Goal: Task Accomplishment & Management: Use online tool/utility

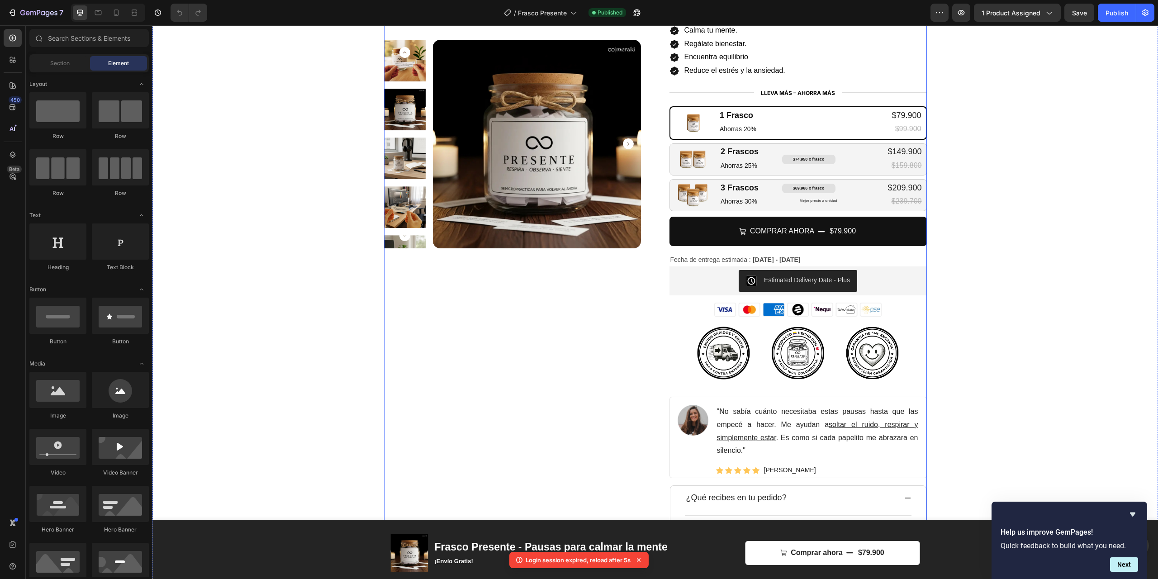
scroll to position [167, 0]
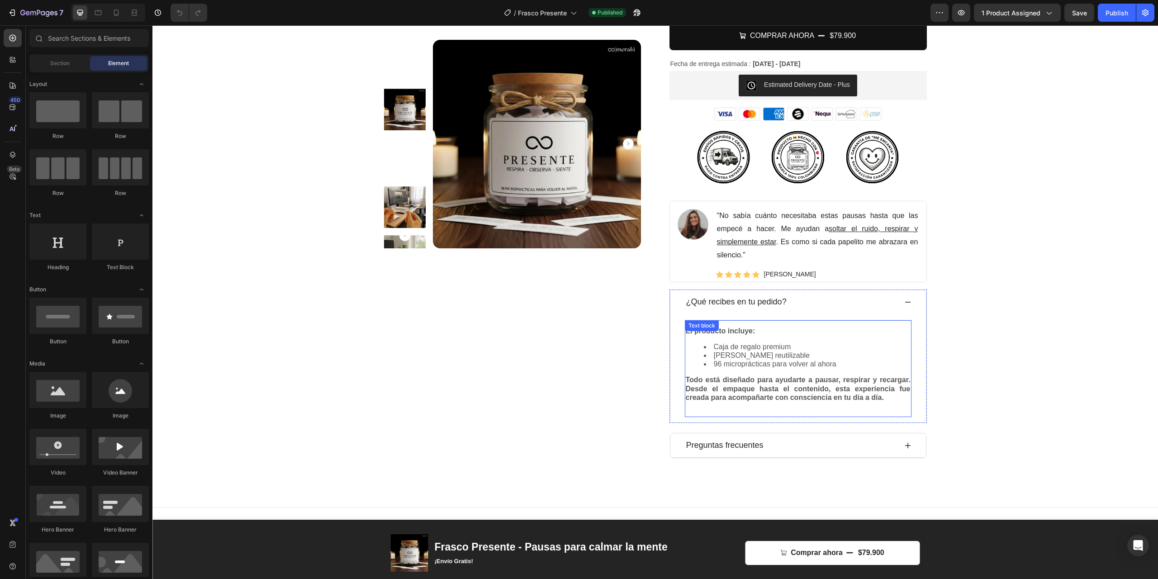
scroll to position [363, 0]
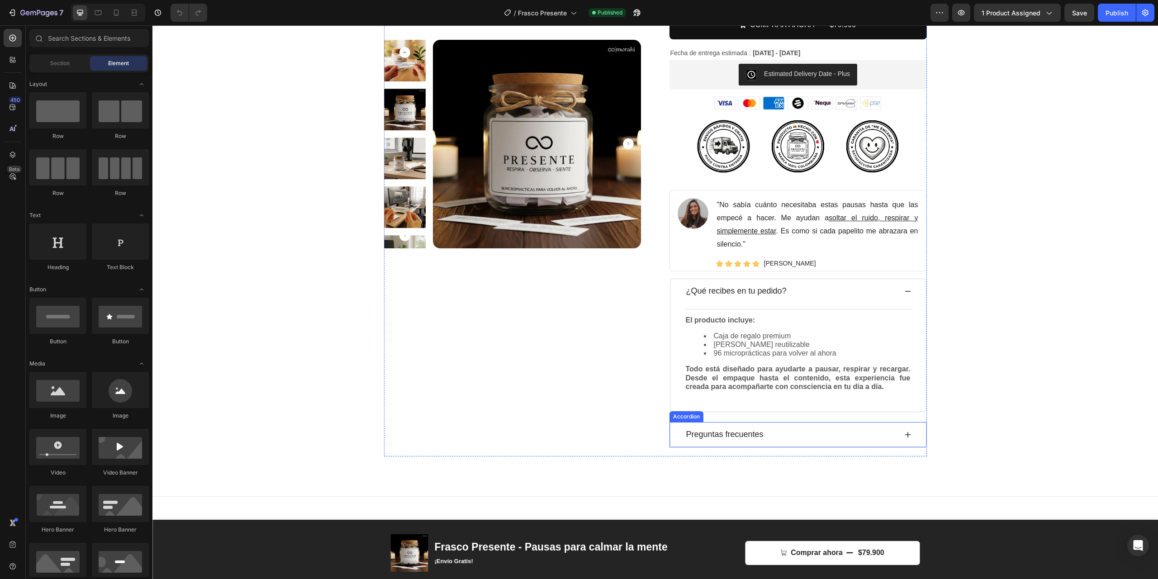
click at [802, 441] on div "Preguntas frecuentes" at bounding box center [791, 434] width 212 height 13
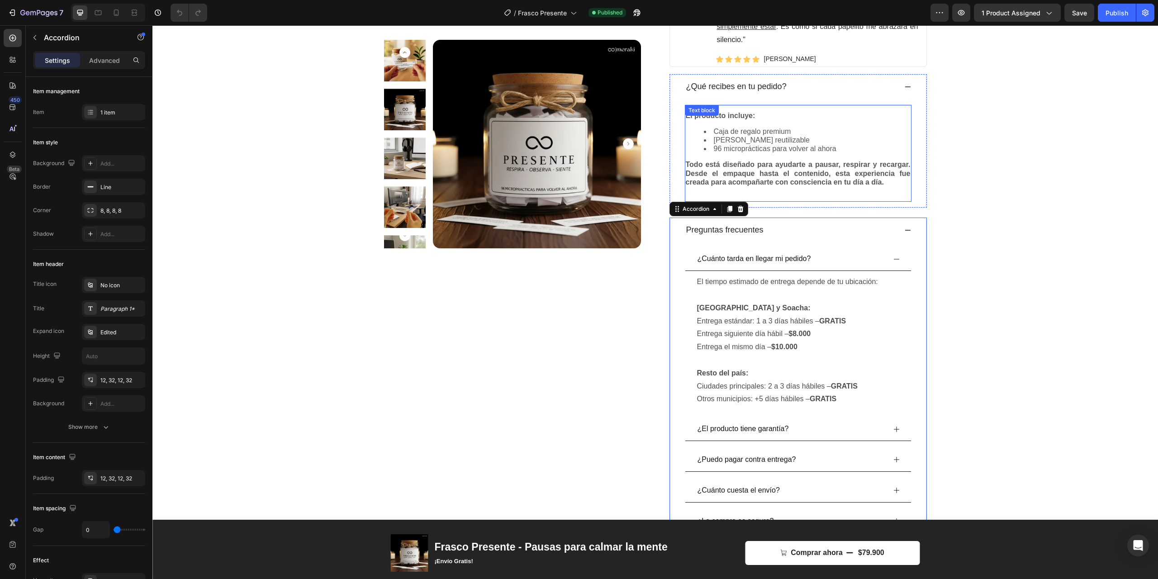
scroll to position [588, 0]
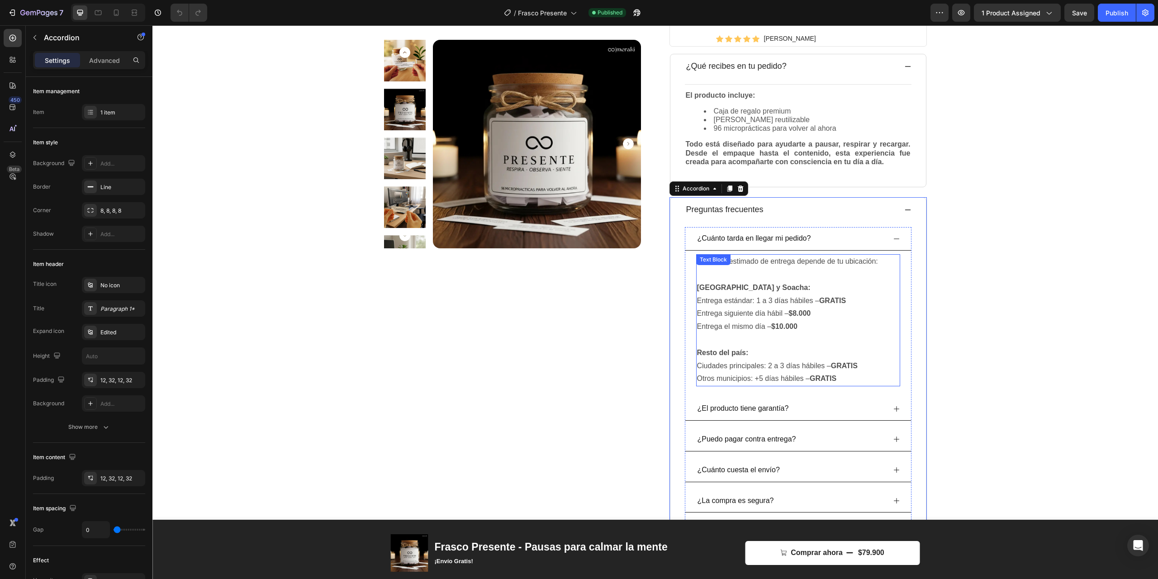
click at [785, 373] on p "Ciudades principales: 2 a 3 días hábiles – GRATIS" at bounding box center [798, 366] width 202 height 13
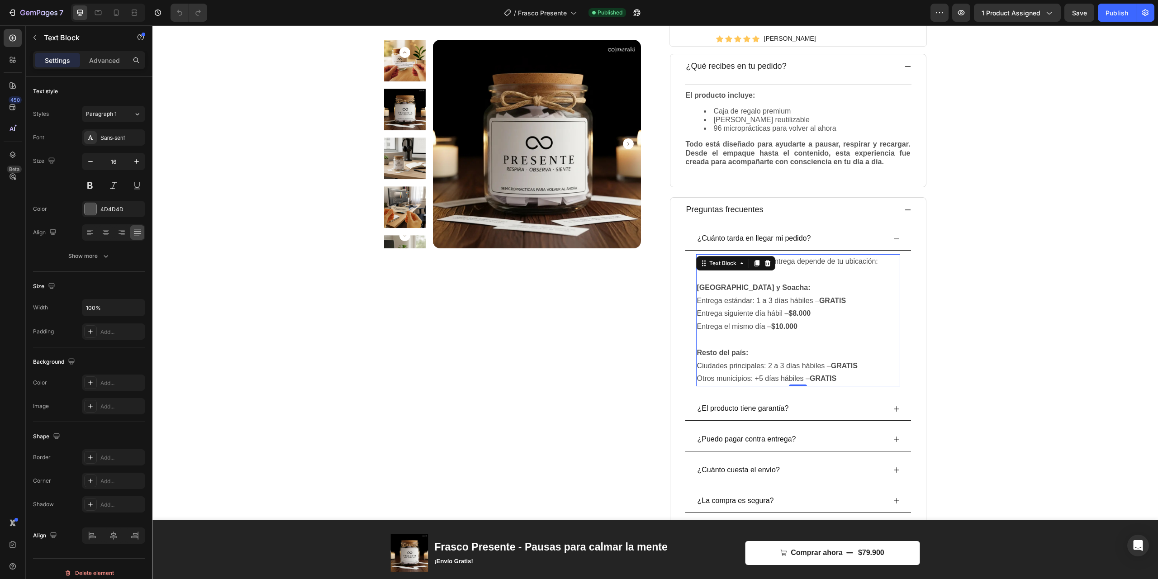
click at [779, 373] on p "Ciudades principales: 2 a 3 días hábiles – GRATIS" at bounding box center [798, 366] width 202 height 13
click at [772, 373] on p "Ciudades principales: 2 a 3 días hábiles – GRATIS" at bounding box center [798, 366] width 202 height 13
click at [1020, 275] on div "Product Images Icon Icon Icon Icon Icon Icon List Hoz (798 reseñas) Text block …" at bounding box center [655, 30] width 992 height 1118
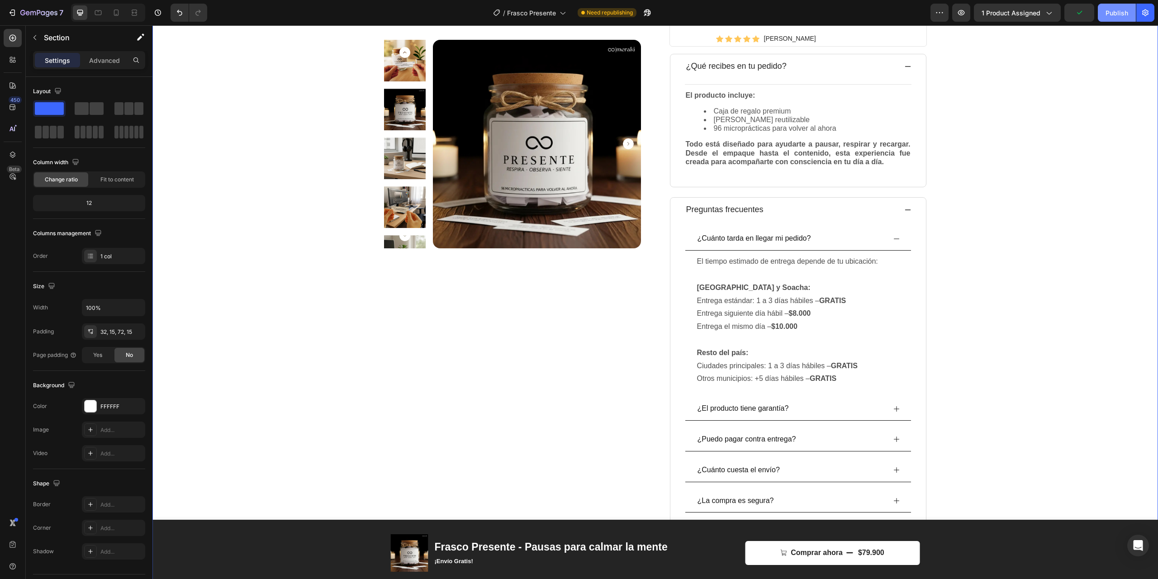
click at [1107, 17] on div "Publish" at bounding box center [1116, 12] width 23 height 9
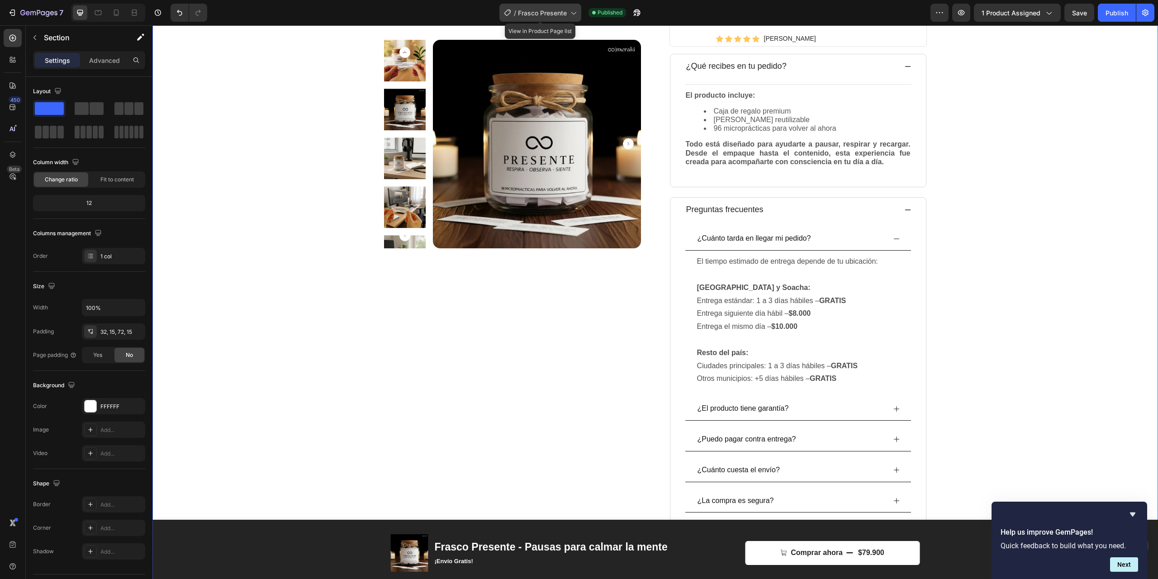
click at [534, 11] on span "Frasco Presente" at bounding box center [542, 12] width 49 height 9
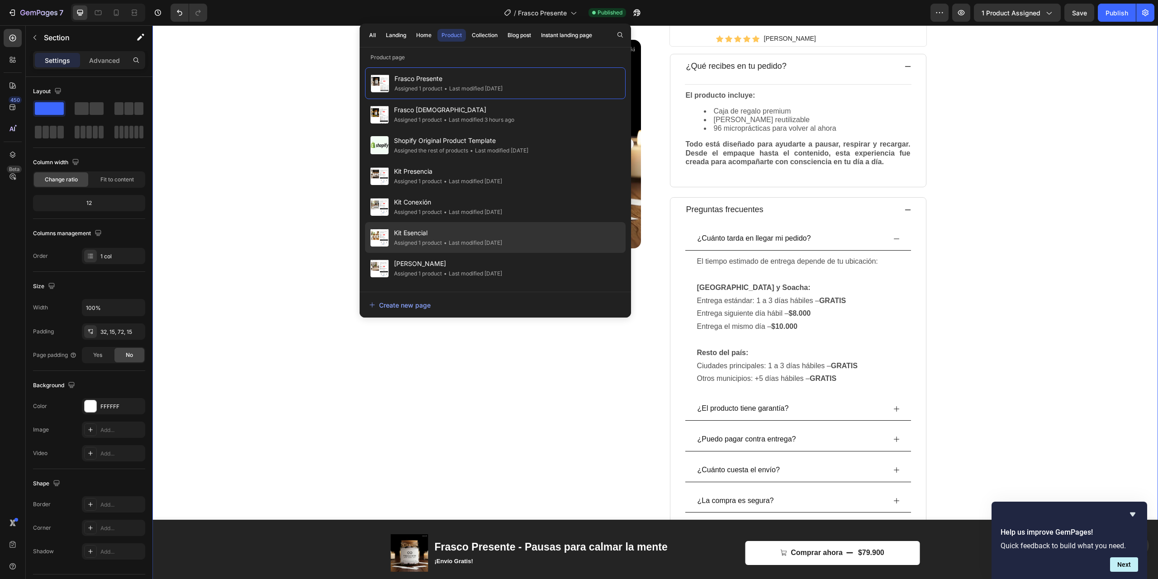
click at [416, 237] on span "Kit Esencial" at bounding box center [448, 233] width 108 height 11
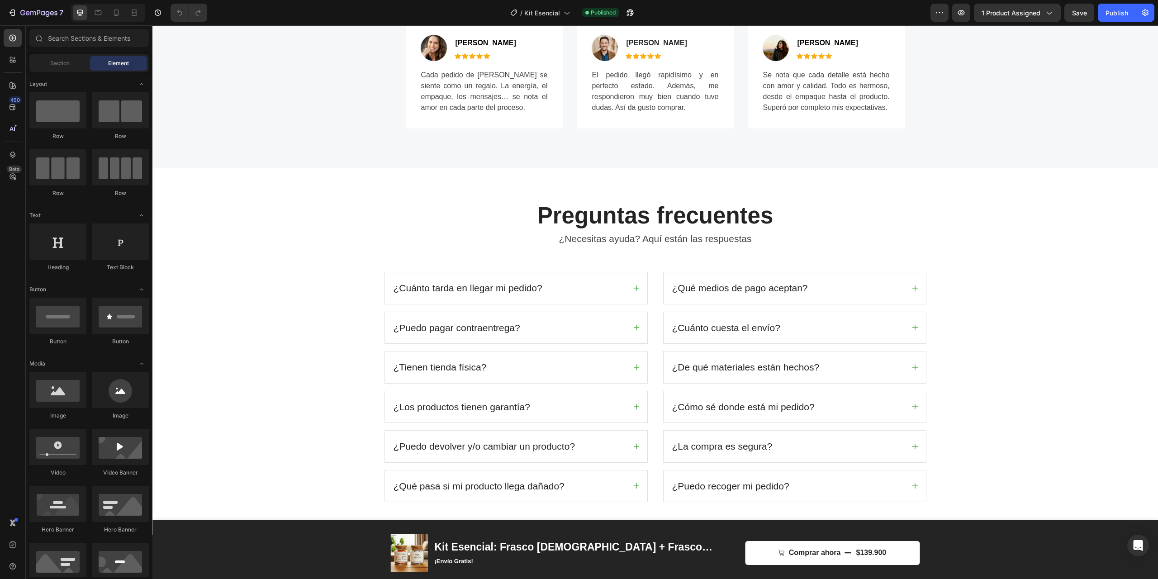
scroll to position [1627, 0]
click at [462, 295] on div "¿Cuánto tarda en llegar mi pedido?" at bounding box center [468, 287] width 152 height 17
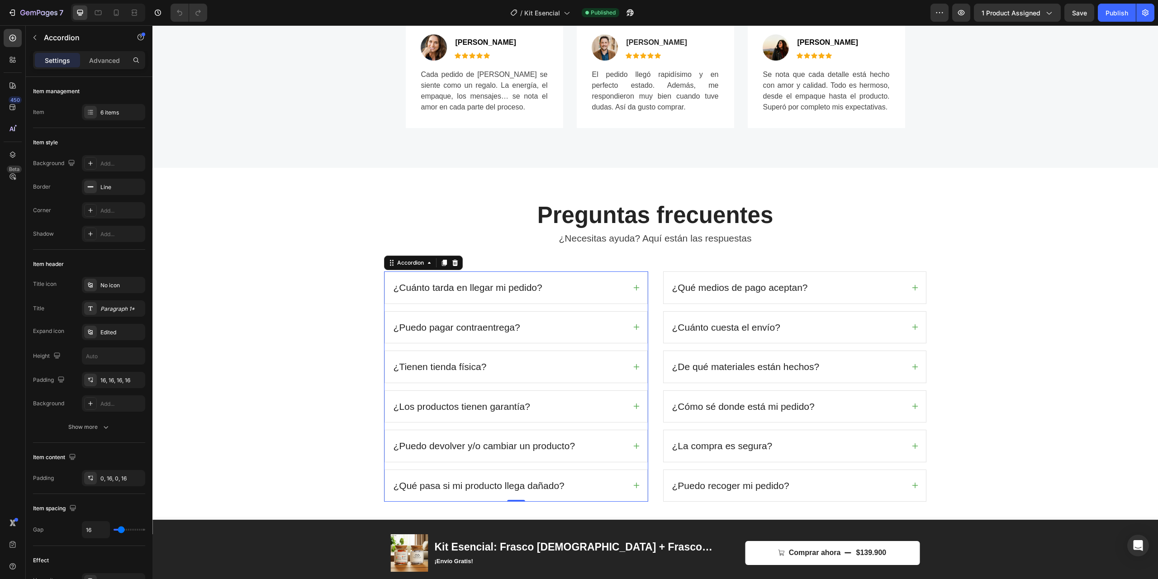
click at [636, 291] on icon at bounding box center [636, 287] width 7 height 7
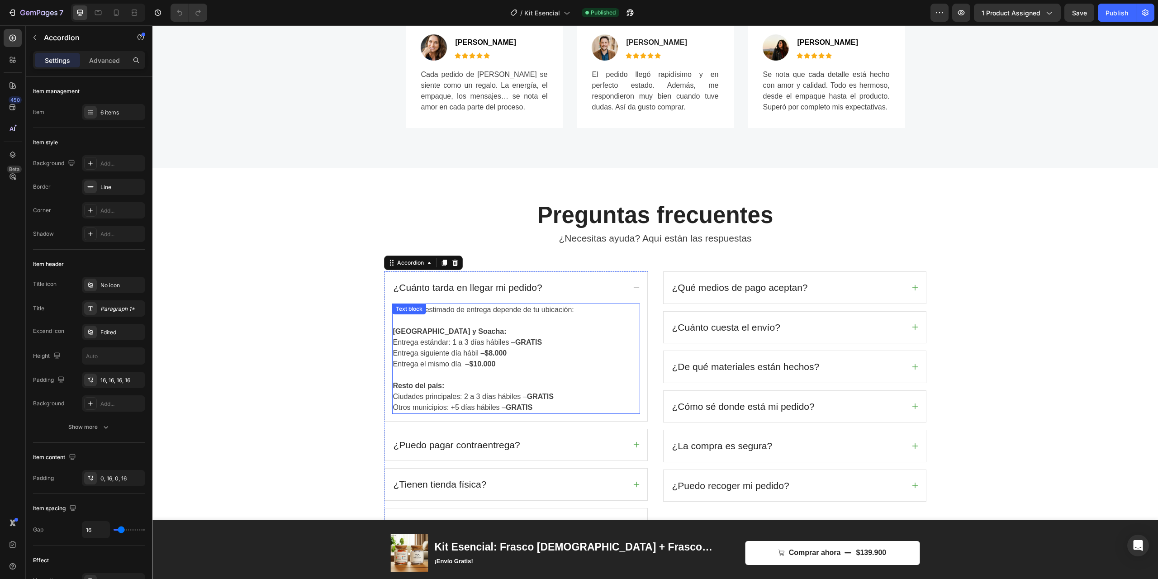
click at [467, 399] on p "Ciudades principales: 2 a 3 días hábiles – GRATIS" at bounding box center [516, 396] width 246 height 11
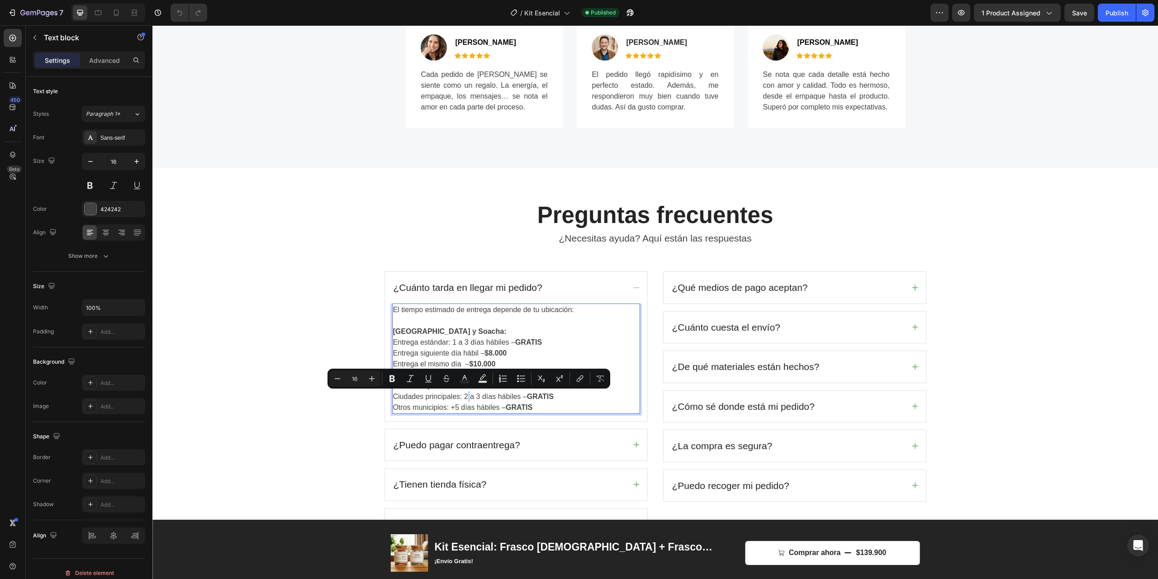
click at [466, 397] on p "Ciudades principales: 2 a 3 días hábiles – GRATIS" at bounding box center [516, 396] width 246 height 11
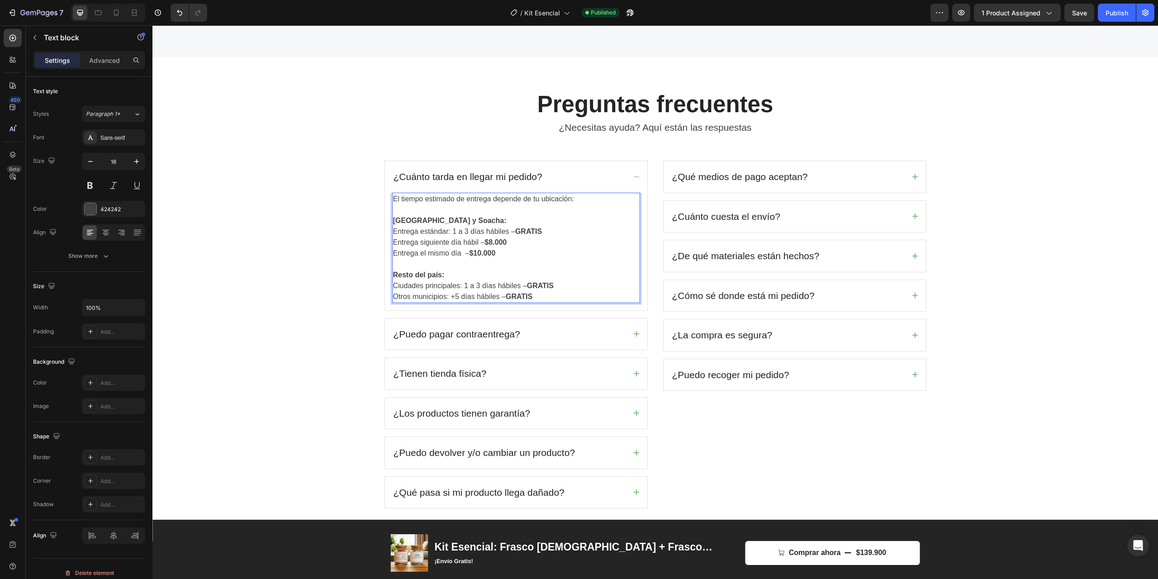
scroll to position [1743, 0]
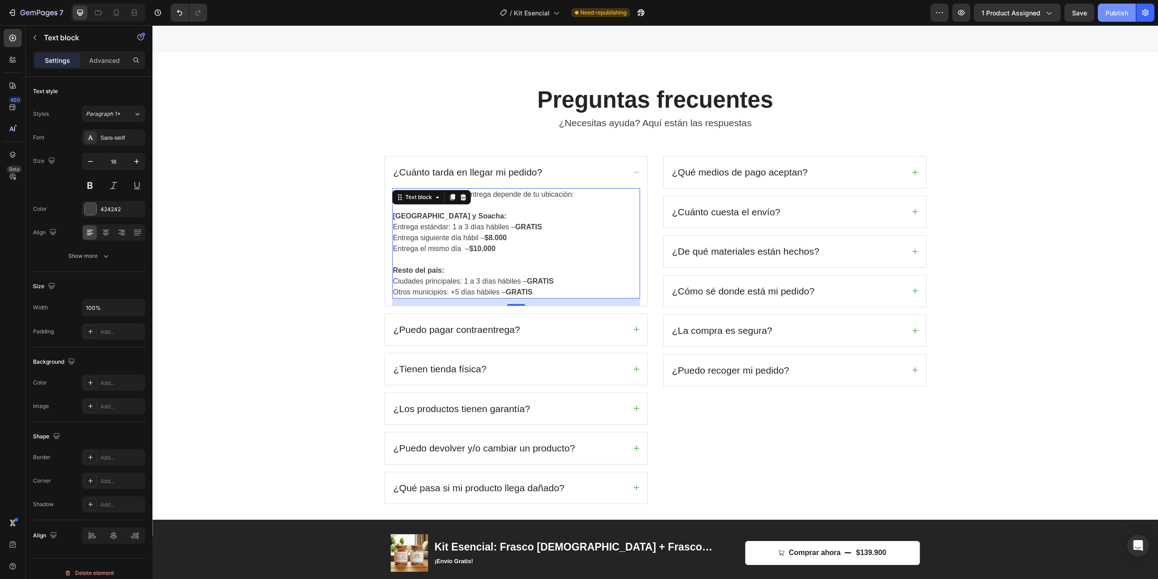
click at [1113, 14] on div "Publish" at bounding box center [1116, 12] width 23 height 9
